Goal: Task Accomplishment & Management: Complete application form

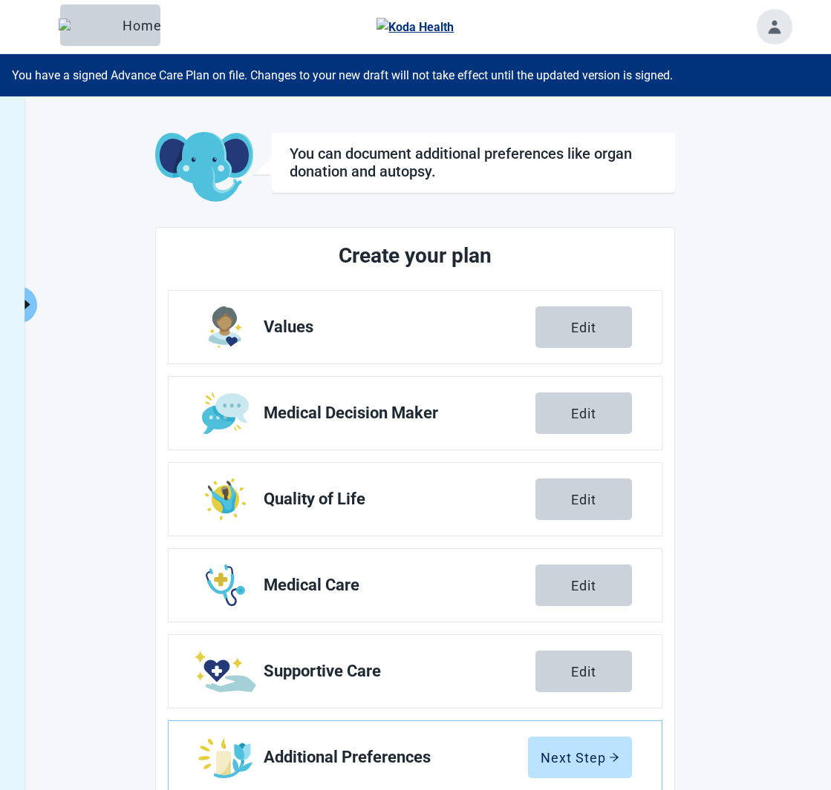
scroll to position [1, 0]
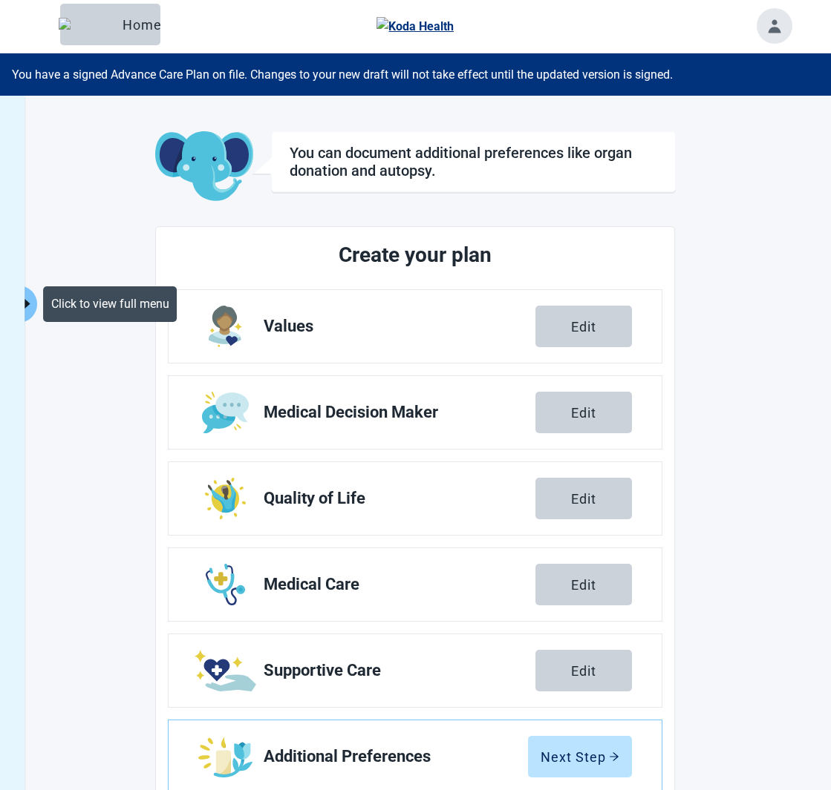
click at [30, 302] on icon "caret-right" at bounding box center [27, 304] width 14 height 14
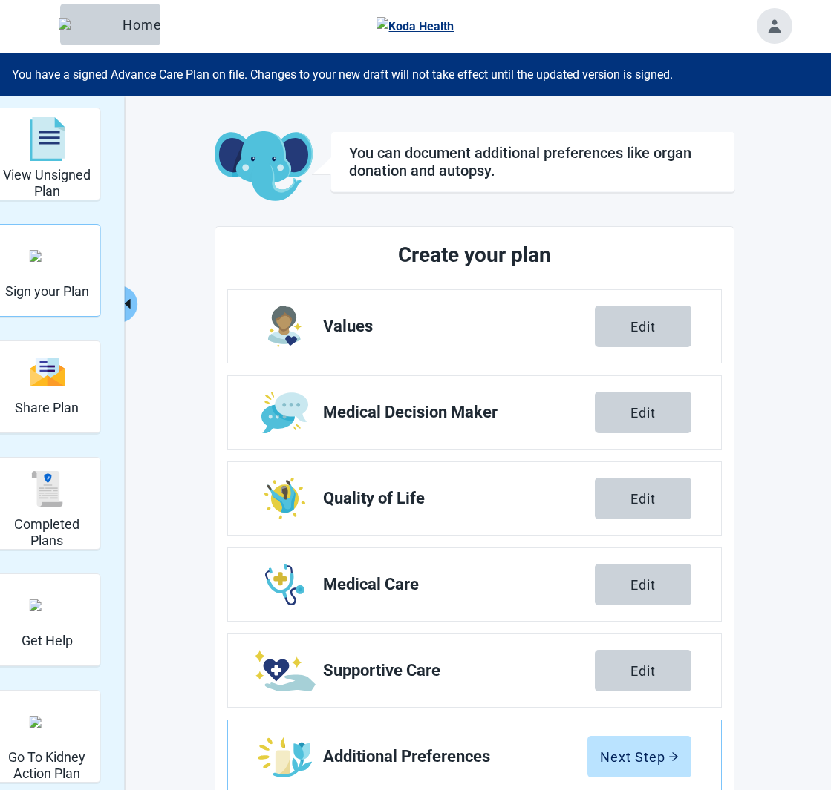
click at [70, 263] on div "Sign your Plan" at bounding box center [47, 256] width 84 height 56
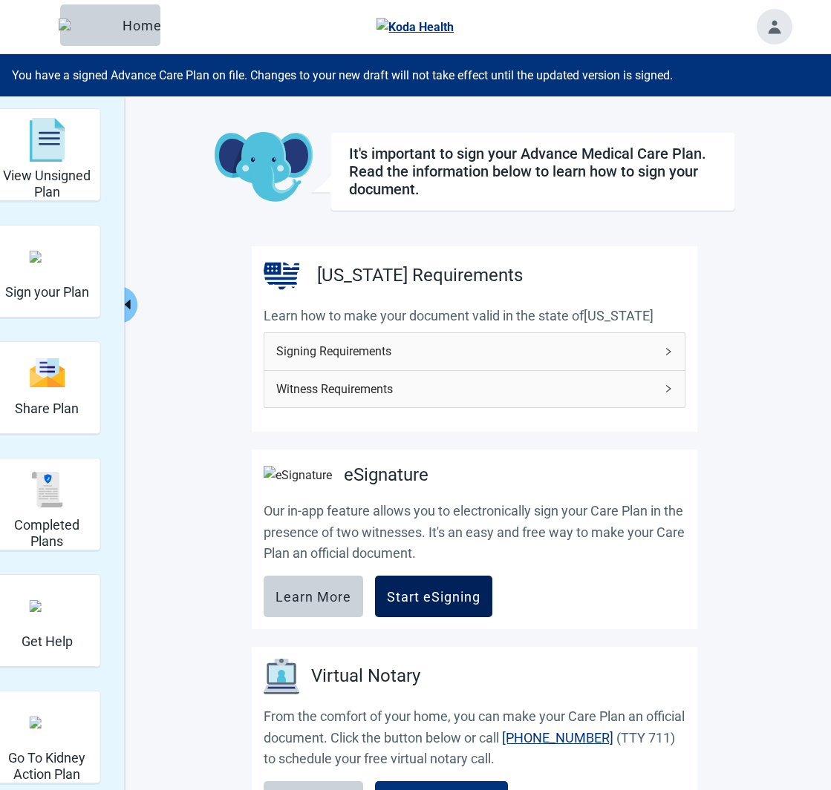
click at [436, 604] on div "Start eSigning" at bounding box center [434, 596] width 94 height 15
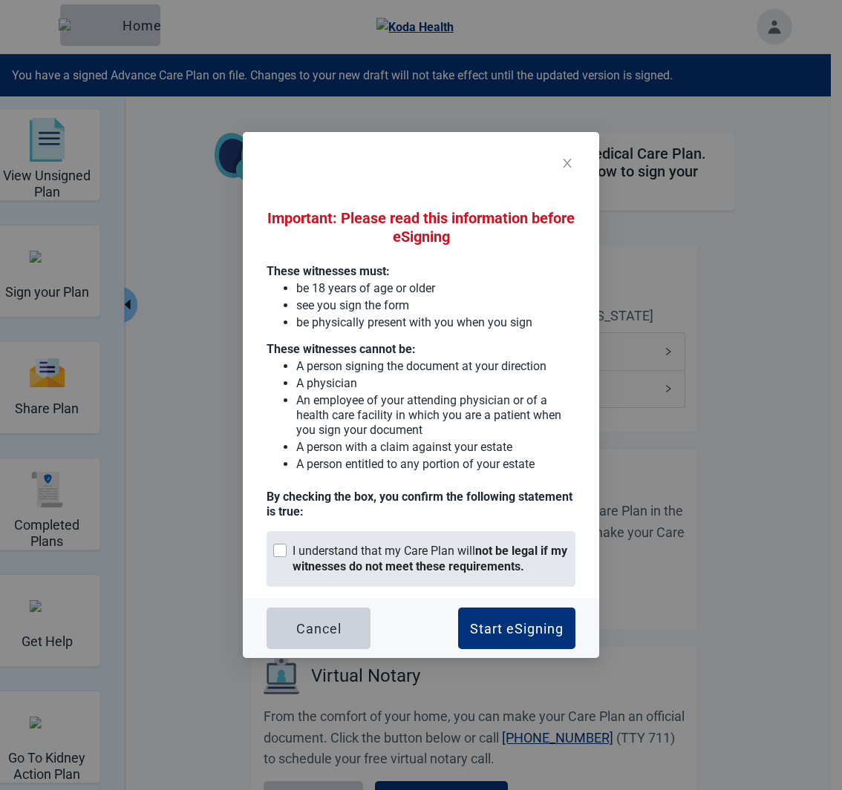
click at [312, 551] on div "I understand that my Care Plan will not be legal if my witnesses do not meet th…" at bounding box center [430, 559] width 276 height 31
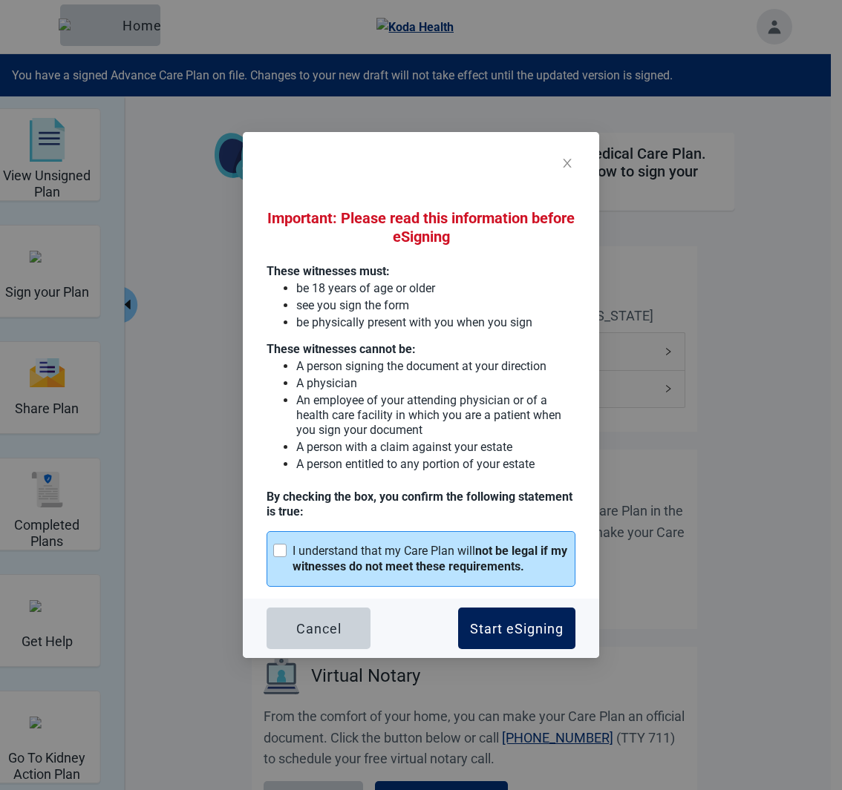
click at [481, 612] on button "Start eSigning" at bounding box center [516, 629] width 117 height 42
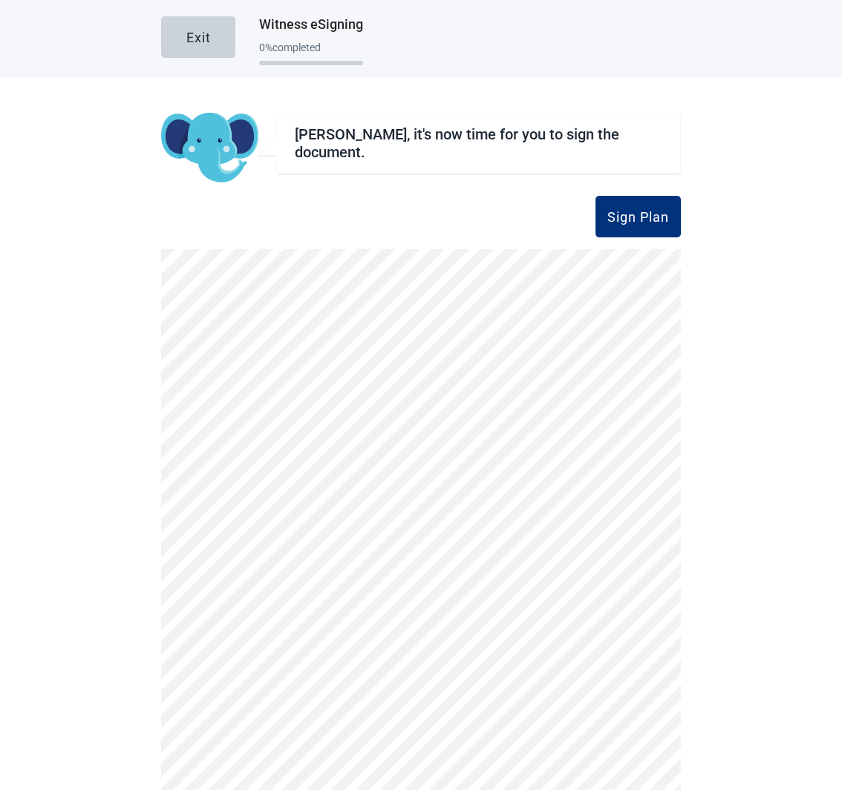
click at [295, 127] on div "[PERSON_NAME], it's now time for you to sign the document." at bounding box center [478, 143] width 367 height 36
click at [458, 126] on div "[PERSON_NAME], it's now time for you to sign the document." at bounding box center [478, 143] width 367 height 36
